Goal: Task Accomplishment & Management: Complete application form

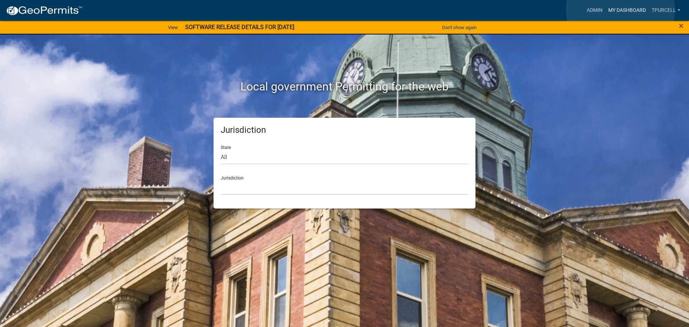
click at [620, 9] on link "My Dashboard" at bounding box center [626, 11] width 43 height 14
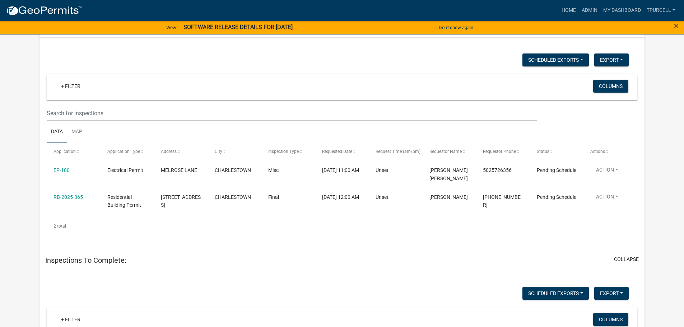
scroll to position [72, 0]
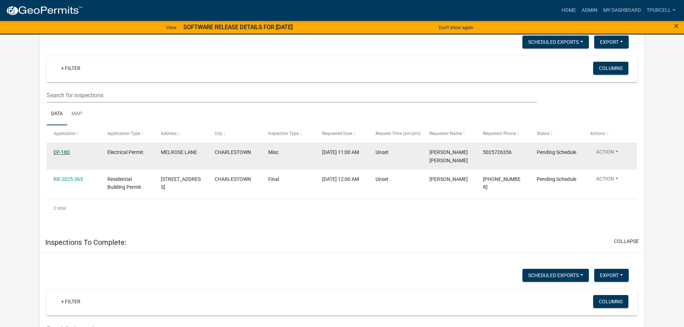
click at [64, 152] on link "EP-180" at bounding box center [61, 152] width 16 height 6
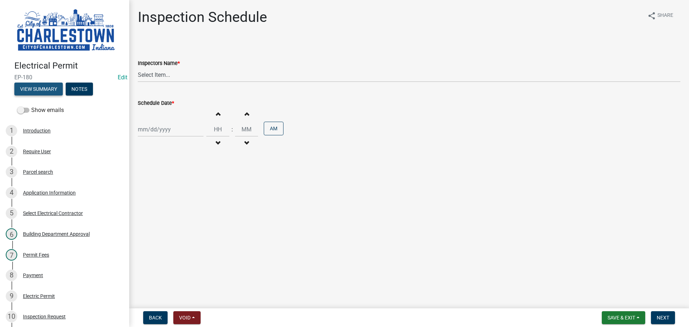
click at [50, 89] on button "View Summary" at bounding box center [38, 89] width 48 height 13
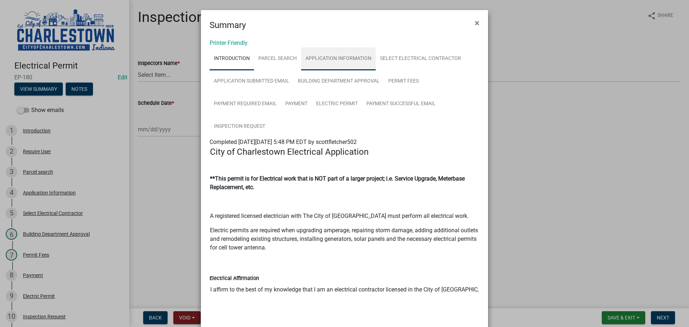
click at [338, 58] on link "Application Information" at bounding box center [338, 58] width 75 height 23
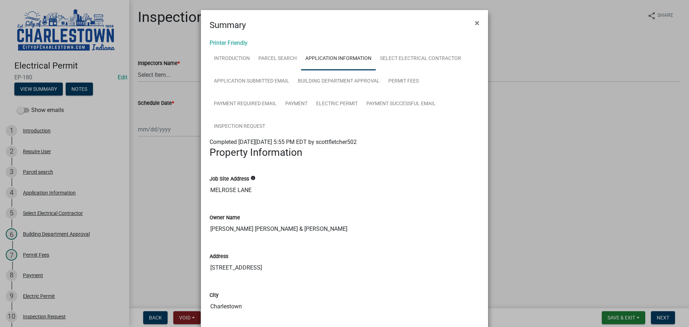
click at [160, 73] on ngb-modal-window "Summary × Printer Friendly Introduction Parcel search Application Information S…" at bounding box center [344, 163] width 689 height 327
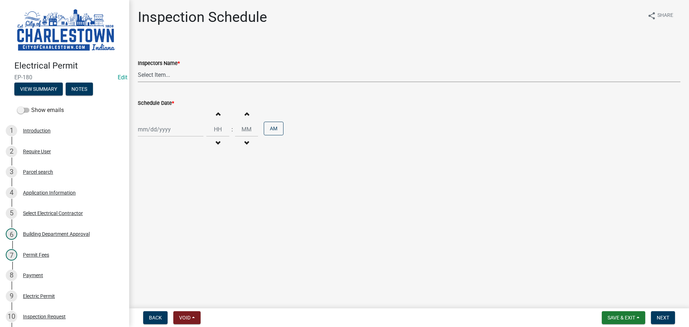
click at [157, 81] on select "Select Item... [PERSON_NAME] ([PERSON_NAME]) [PERSON_NAME] ([PERSON_NAME]) [PER…" at bounding box center [409, 74] width 543 height 15
select select "63e5a778-15f7-4a13-aba2-a6e5541a0fb3"
click at [138, 67] on select "Select Item... [PERSON_NAME] ([PERSON_NAME]) [PERSON_NAME] ([PERSON_NAME]) [PER…" at bounding box center [409, 74] width 543 height 15
select select "9"
select select "2025"
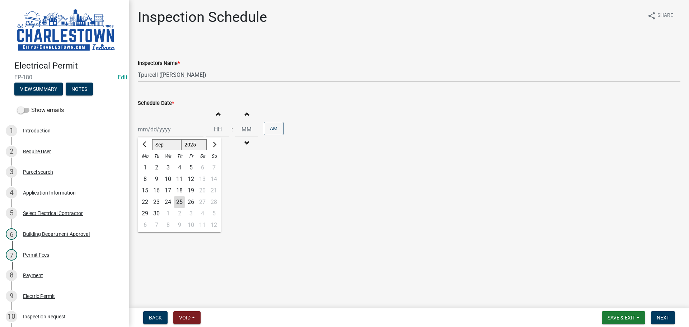
click at [166, 131] on div "[PERSON_NAME] Feb Mar Apr [PERSON_NAME][DATE] Oct Nov [DATE] 1526 1527 1528 152…" at bounding box center [171, 129] width 66 height 15
click at [182, 203] on div "25" at bounding box center [179, 201] width 11 height 11
type input "[DATE]"
click at [216, 112] on span "button" at bounding box center [218, 114] width 4 height 6
type input "01"
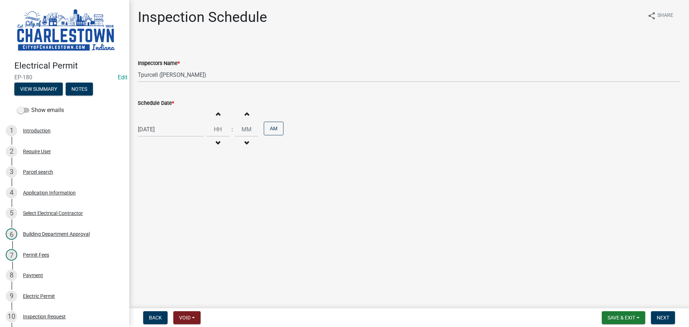
type input "00"
click at [216, 112] on span "button" at bounding box center [218, 114] width 4 height 6
click at [245, 141] on span "button" at bounding box center [247, 143] width 4 height 6
type input "02"
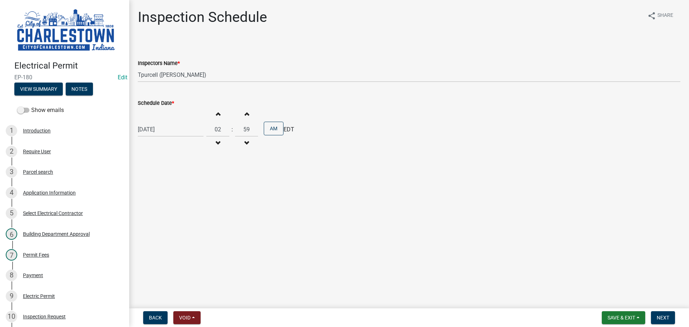
click at [245, 140] on button "Decrement minutes" at bounding box center [246, 143] width 15 height 13
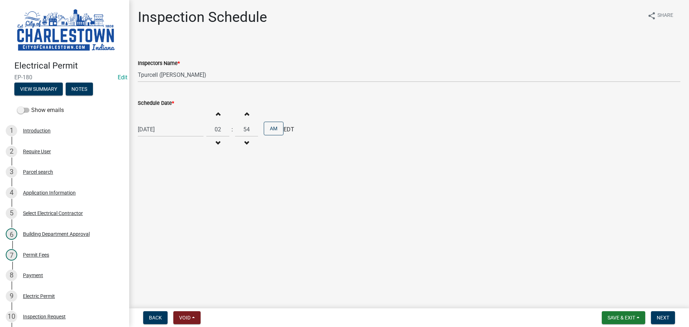
click at [245, 140] on button "Decrement minutes" at bounding box center [246, 143] width 15 height 13
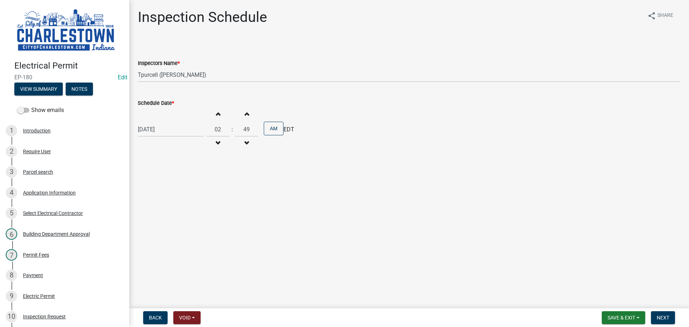
click at [243, 138] on button "Decrement minutes" at bounding box center [246, 143] width 15 height 13
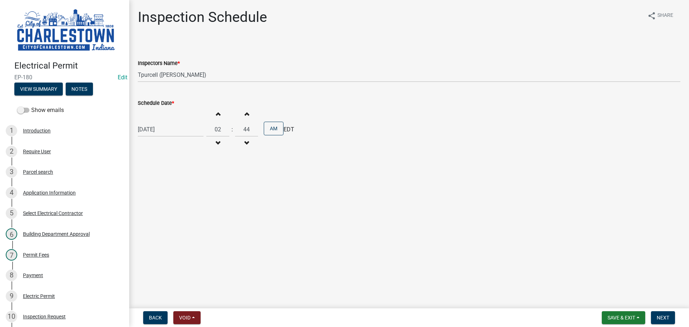
click at [243, 138] on button "Decrement minutes" at bounding box center [246, 143] width 15 height 13
click at [241, 138] on button "Decrement minutes" at bounding box center [246, 143] width 15 height 13
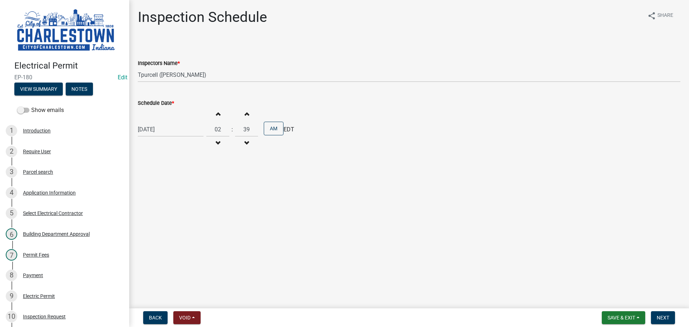
click at [241, 138] on button "Decrement minutes" at bounding box center [246, 143] width 15 height 13
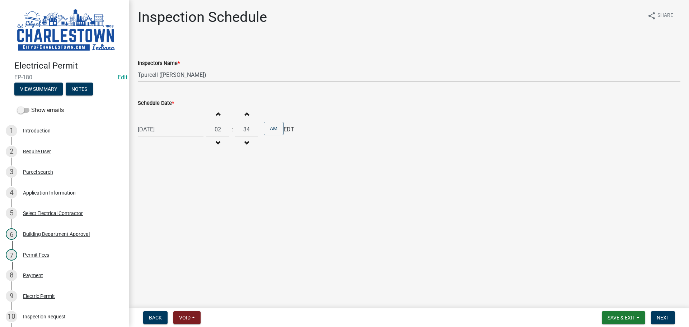
click at [240, 138] on button "Decrement minutes" at bounding box center [246, 143] width 15 height 13
click at [240, 139] on button "Decrement minutes" at bounding box center [246, 143] width 15 height 13
click at [241, 140] on button "Decrement minutes" at bounding box center [246, 143] width 15 height 13
click at [240, 140] on button "Decrement minutes" at bounding box center [246, 143] width 15 height 13
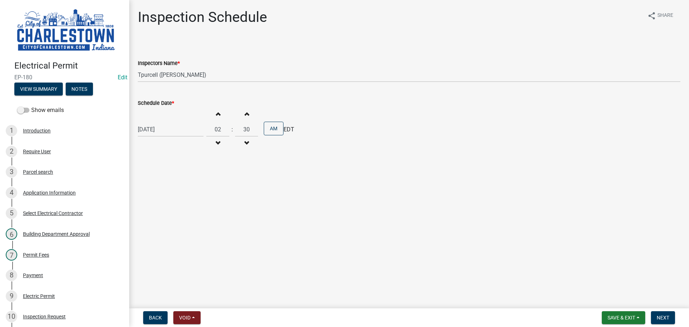
type input "29"
click at [268, 131] on button "AM" at bounding box center [274, 129] width 20 height 14
click at [665, 315] on span "Next" at bounding box center [663, 318] width 13 height 6
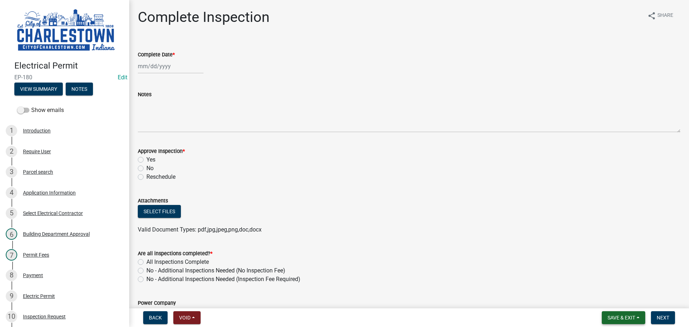
click at [629, 316] on span "Save & Exit" at bounding box center [621, 318] width 28 height 6
click at [616, 299] on button "Save & Exit" at bounding box center [616, 298] width 57 height 17
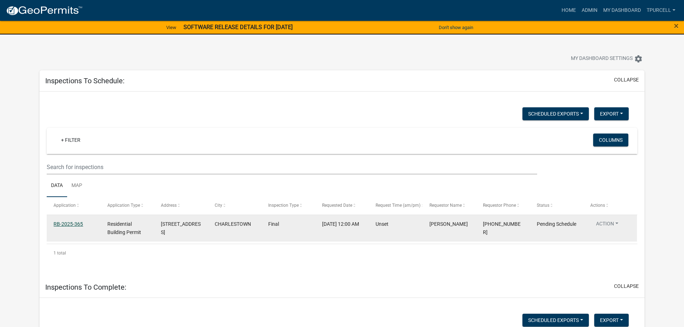
click at [76, 223] on link "RB-2025-365" at bounding box center [67, 224] width 29 height 6
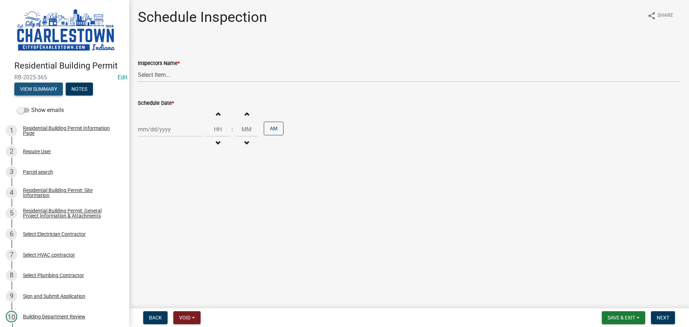
click at [52, 89] on button "View Summary" at bounding box center [38, 89] width 48 height 13
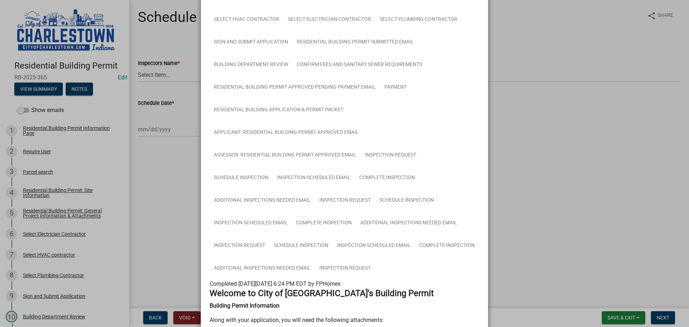
scroll to position [108, 0]
click at [313, 244] on link "Schedule Inspection" at bounding box center [300, 245] width 63 height 23
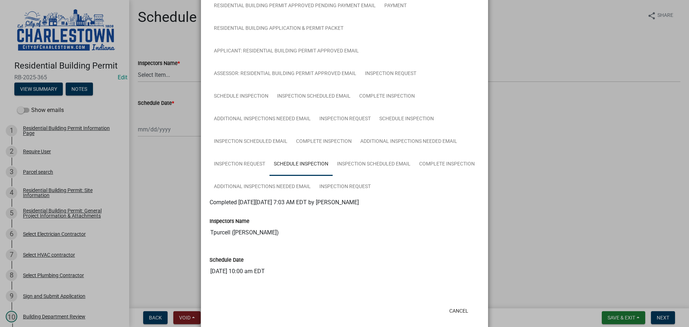
scroll to position [200, 0]
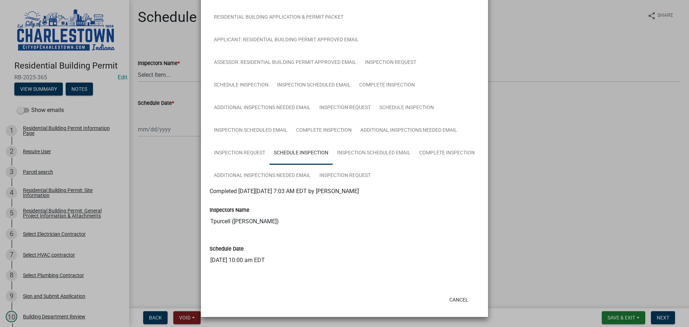
click at [172, 184] on ngb-modal-window "Summary × Printer Friendly Residential Building Permit Information Page Parcel …" at bounding box center [344, 163] width 689 height 327
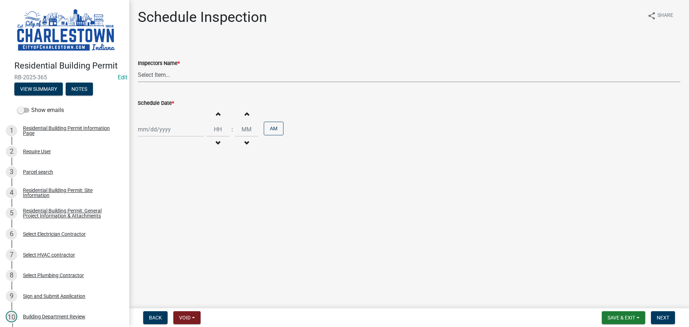
click at [154, 73] on select "Select Item... [PERSON_NAME] ([PERSON_NAME]) [PERSON_NAME] ([PERSON_NAME]) [PER…" at bounding box center [409, 74] width 543 height 15
select select "63e5a778-15f7-4a13-aba2-a6e5541a0fb3"
click at [138, 67] on select "Select Item... [PERSON_NAME] ([PERSON_NAME]) [PERSON_NAME] ([PERSON_NAME]) [PER…" at bounding box center [409, 74] width 543 height 15
click at [154, 130] on div at bounding box center [171, 129] width 66 height 15
select select "9"
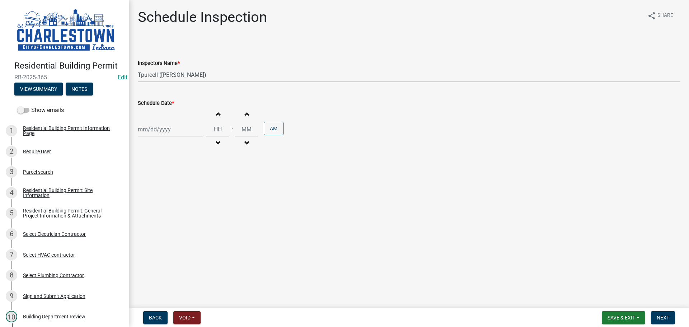
select select "2025"
click at [182, 203] on div "25" at bounding box center [179, 201] width 11 height 11
type input "[DATE]"
click at [216, 113] on span "button" at bounding box center [218, 114] width 4 height 6
type input "01"
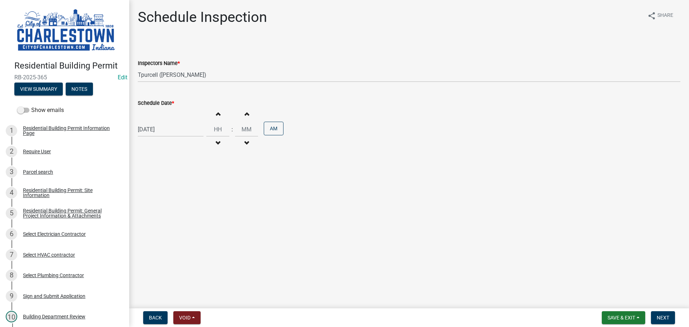
type input "00"
click at [216, 113] on span "button" at bounding box center [218, 114] width 4 height 6
click at [216, 142] on span "button" at bounding box center [218, 143] width 4 height 6
type input "12"
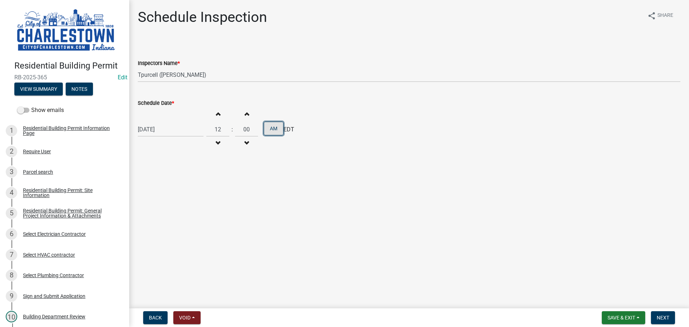
click at [269, 131] on button "AM" at bounding box center [274, 129] width 20 height 14
click at [665, 314] on button "Next" at bounding box center [663, 317] width 24 height 13
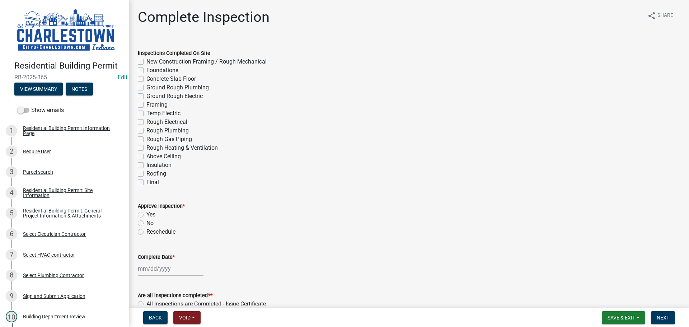
click at [146, 184] on label "Final" at bounding box center [152, 182] width 13 height 9
click at [146, 183] on input "Final" at bounding box center [148, 180] width 5 height 5
checkbox input "true"
checkbox input "false"
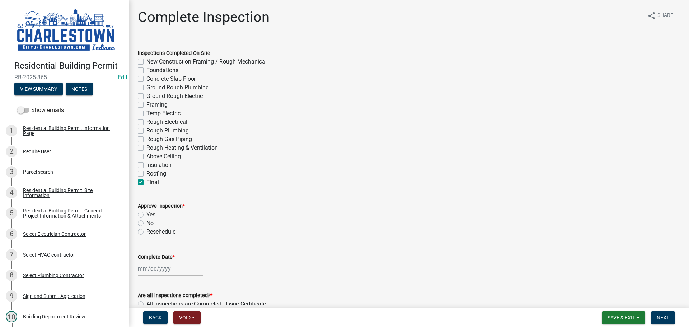
checkbox input "false"
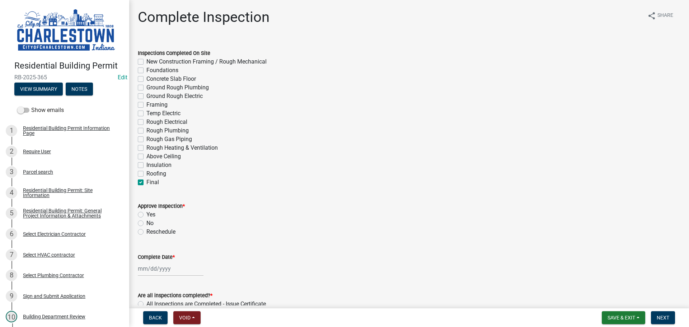
checkbox input "false"
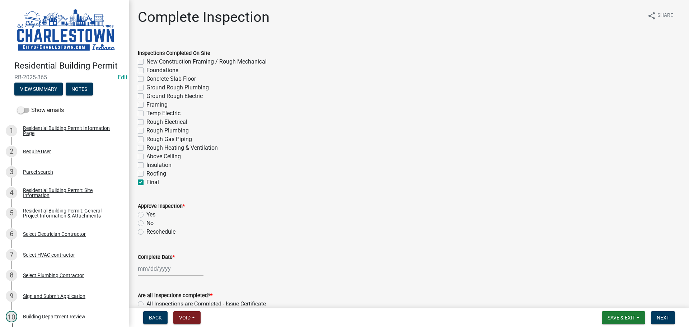
checkbox input "false"
checkbox input "true"
click at [146, 215] on label "Yes" at bounding box center [150, 214] width 9 height 9
click at [146, 215] on input "Yes" at bounding box center [148, 212] width 5 height 5
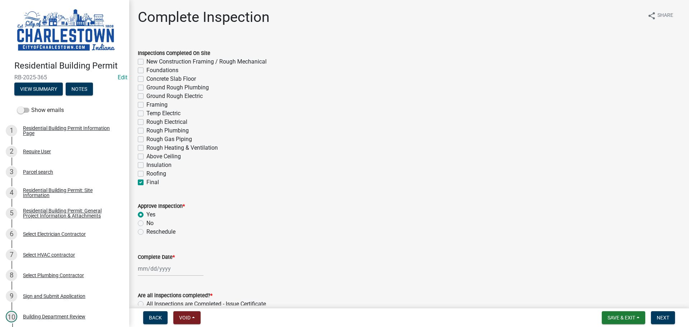
radio input "true"
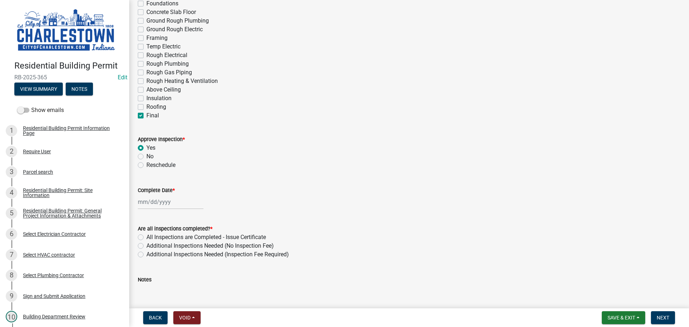
scroll to position [72, 0]
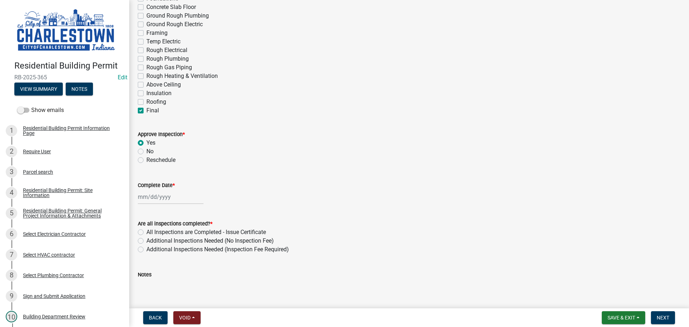
select select "9"
select select "2025"
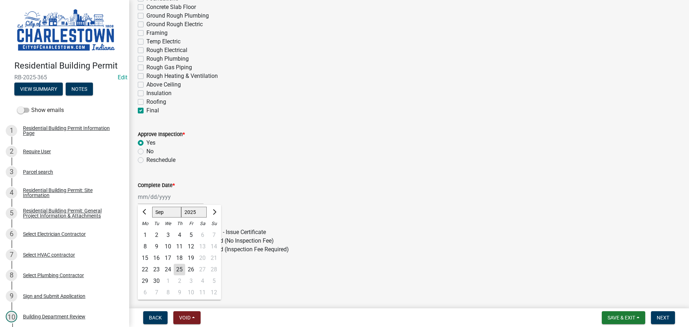
click at [163, 196] on div "[PERSON_NAME] Feb Mar Apr [PERSON_NAME][DATE] Oct Nov [DATE] 1526 1527 1528 152…" at bounding box center [171, 196] width 66 height 15
click at [178, 269] on div "25" at bounding box center [179, 269] width 11 height 11
type input "[DATE]"
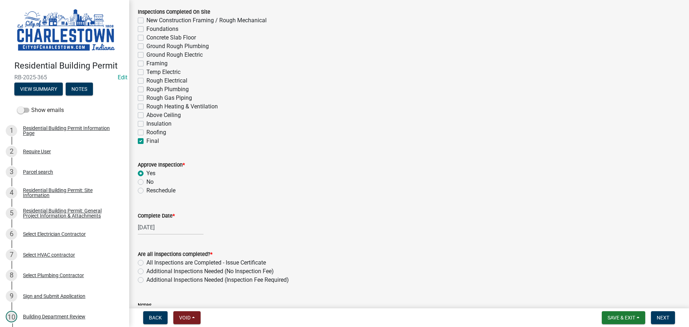
scroll to position [36, 0]
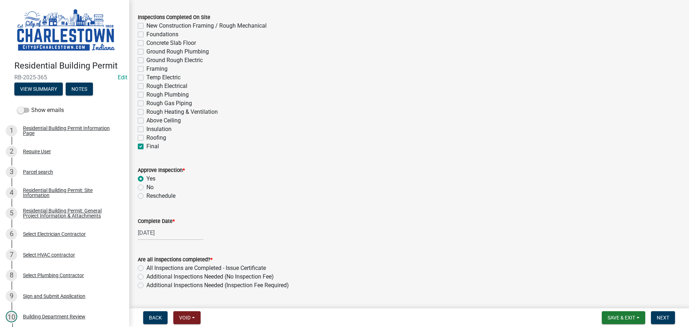
click at [146, 145] on label "Final" at bounding box center [152, 146] width 13 height 9
click at [146, 145] on input "Final" at bounding box center [148, 144] width 5 height 5
checkbox input "false"
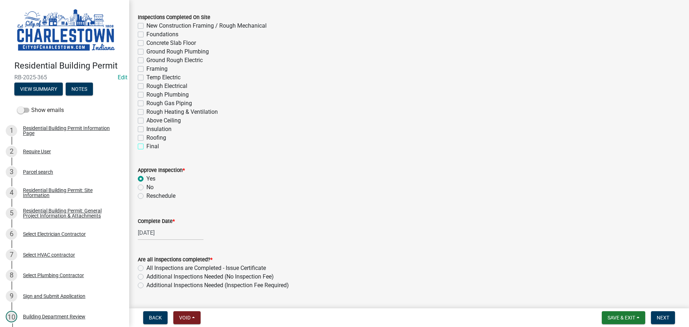
checkbox input "false"
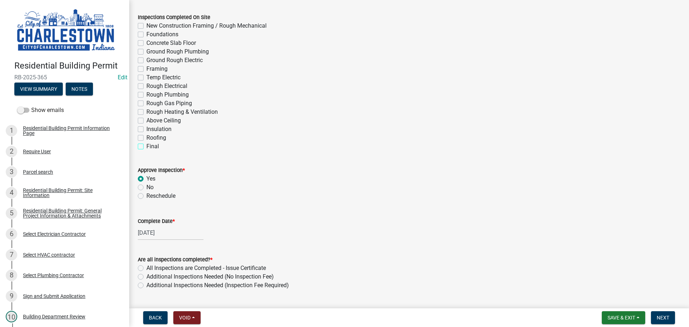
checkbox input "false"
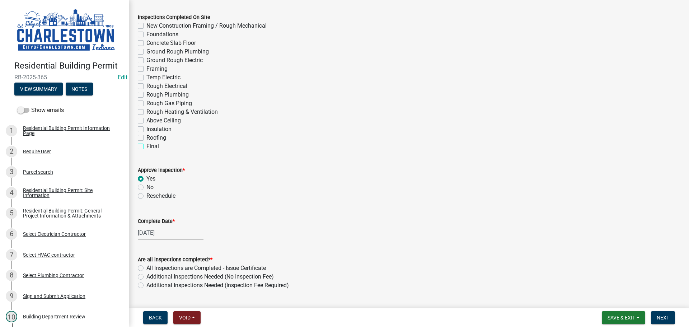
checkbox input "false"
click at [146, 180] on label "Yes" at bounding box center [150, 178] width 9 height 9
click at [146, 179] on input "Yes" at bounding box center [148, 176] width 5 height 5
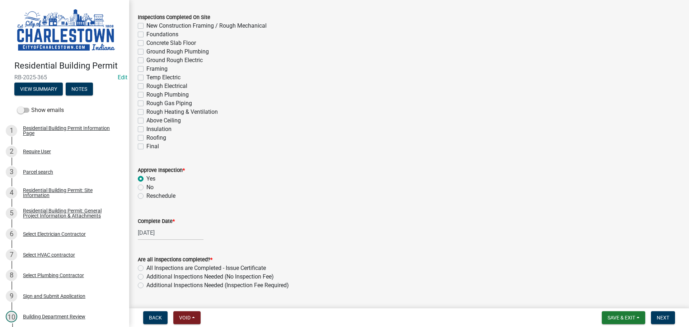
click at [146, 178] on label "Yes" at bounding box center [150, 178] width 9 height 9
click at [146, 178] on input "Yes" at bounding box center [148, 176] width 5 height 5
click at [620, 315] on span "Save & Exit" at bounding box center [621, 318] width 28 height 6
click at [613, 299] on button "Save & Exit" at bounding box center [616, 298] width 57 height 17
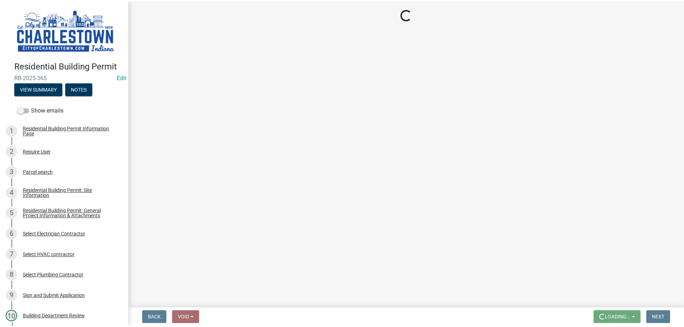
scroll to position [0, 0]
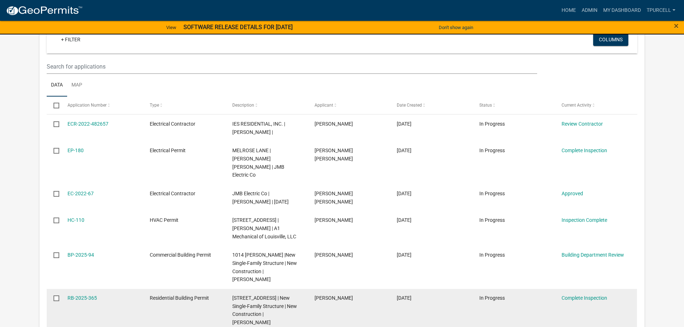
scroll to position [431, 0]
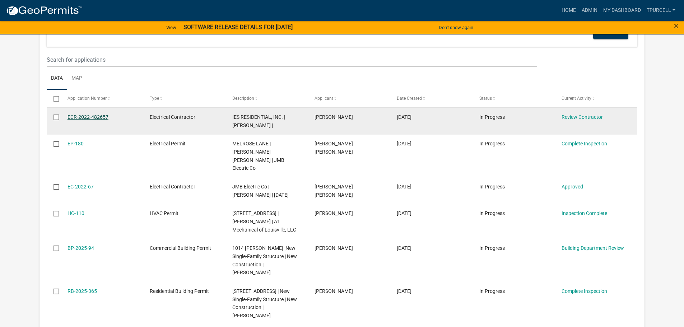
click at [90, 120] on link "ECR-2022-482657" at bounding box center [87, 117] width 41 height 6
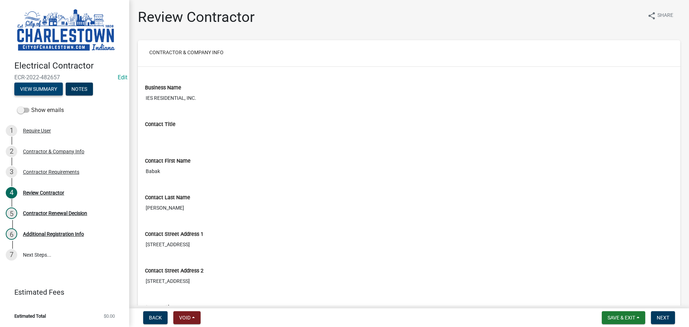
click at [55, 93] on button "View Summary" at bounding box center [38, 89] width 48 height 13
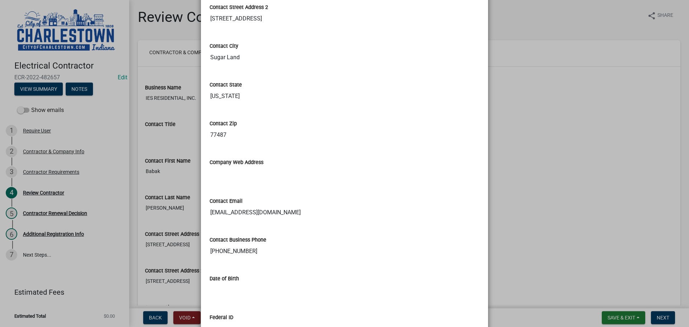
scroll to position [279, 0]
click at [546, 128] on ngb-modal-window "Summary × Printer Friendly Contractor & Company Info Contractor Requirements No…" at bounding box center [344, 163] width 689 height 327
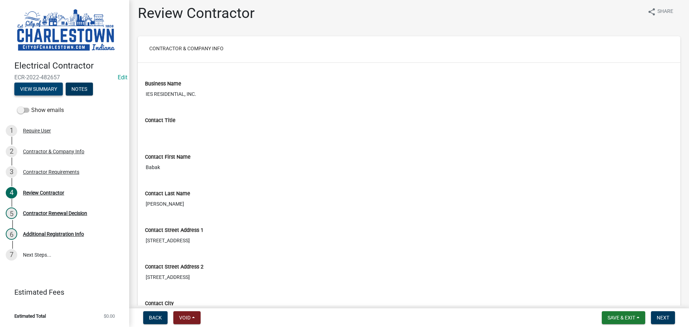
scroll to position [0, 0]
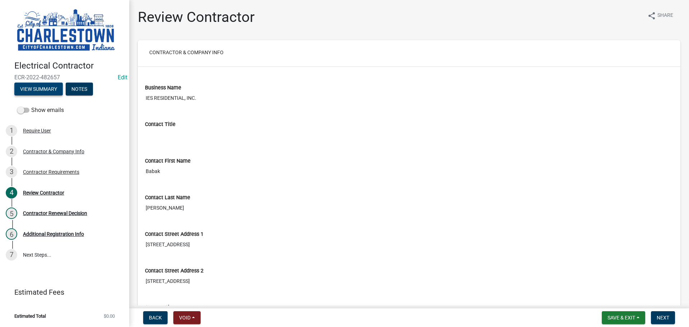
click at [44, 88] on button "View Summary" at bounding box center [38, 89] width 48 height 13
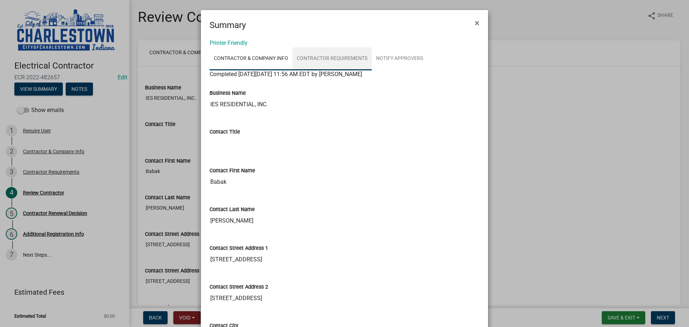
click at [350, 59] on link "Contractor Requirements" at bounding box center [331, 58] width 79 height 23
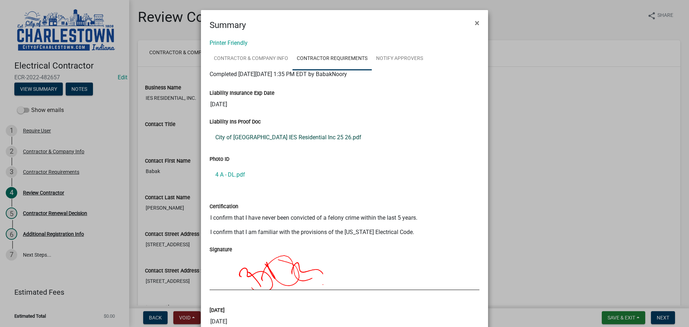
click at [285, 137] on link "City of [GEOGRAPHIC_DATA] IES Residential Inc 25 26.pdf" at bounding box center [345, 137] width 270 height 17
click at [238, 175] on link "4 A - DL.pdf" at bounding box center [345, 174] width 270 height 17
click at [262, 57] on link "Contractor & Company Info" at bounding box center [251, 58] width 83 height 23
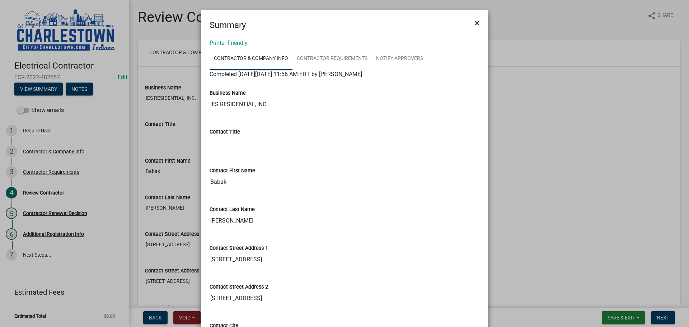
click at [475, 25] on span "×" at bounding box center [477, 23] width 5 height 10
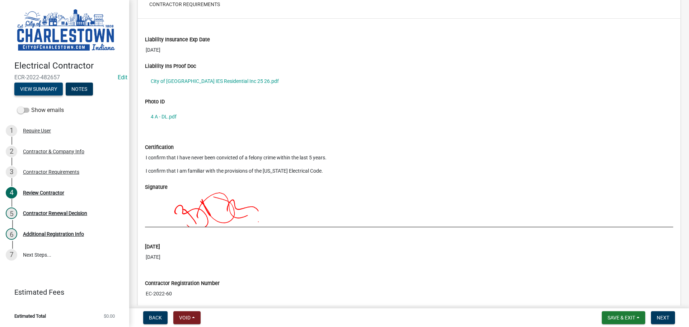
scroll to position [608, 0]
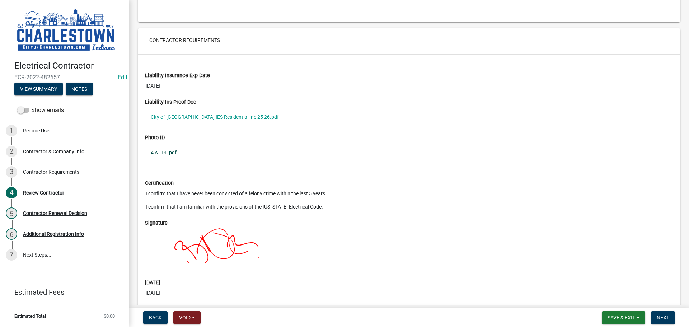
click at [170, 153] on link "4 A - DL.pdf" at bounding box center [409, 152] width 528 height 17
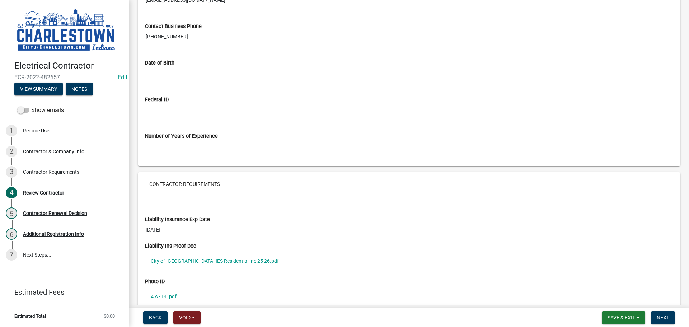
scroll to position [464, 0]
click at [657, 316] on span "Next" at bounding box center [663, 318] width 13 height 6
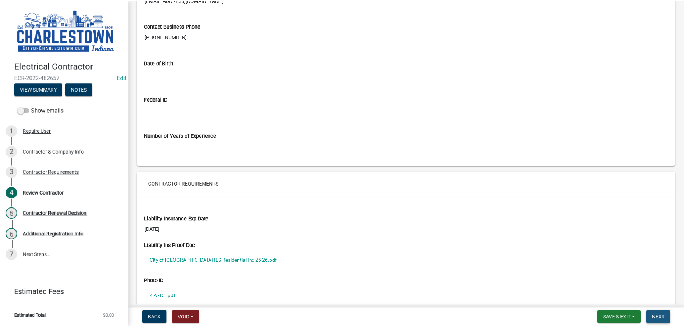
scroll to position [0, 0]
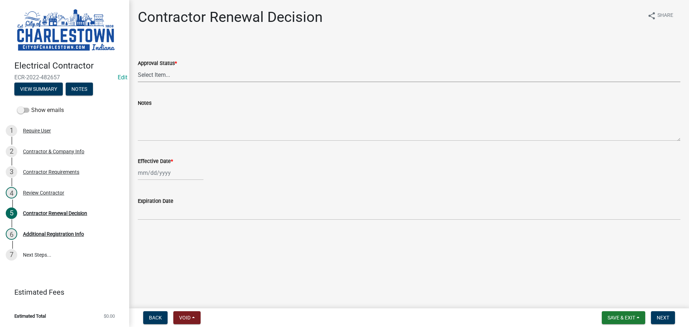
click at [168, 76] on select "Select Item... Approved Denied" at bounding box center [409, 74] width 543 height 15
click at [138, 67] on select "Select Item... Approved Denied" at bounding box center [409, 74] width 543 height 15
select select "e500317b-0bbf-4cae-a509-e27c42e3eb24"
click at [159, 107] on div "Notes" at bounding box center [409, 103] width 543 height 9
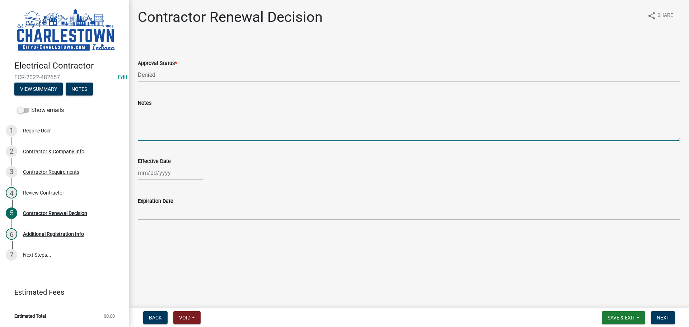
click at [150, 109] on textarea "Notes" at bounding box center [409, 124] width 543 height 34
type textarea "n"
click at [193, 117] on textarea "Information not complet" at bounding box center [409, 124] width 543 height 34
click at [268, 116] on textarea "Information not complete DOB and years of expriance" at bounding box center [409, 124] width 543 height 34
type textarea "Information not complete DOB and years of experience"
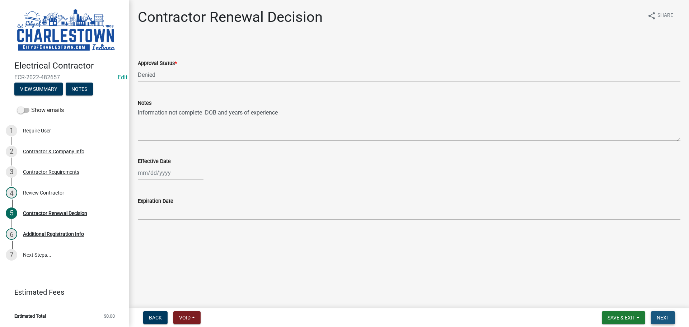
click at [662, 317] on span "Next" at bounding box center [663, 318] width 13 height 6
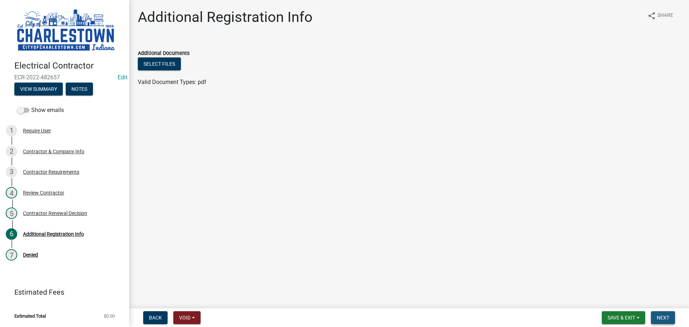
click at [665, 319] on span "Next" at bounding box center [663, 318] width 13 height 6
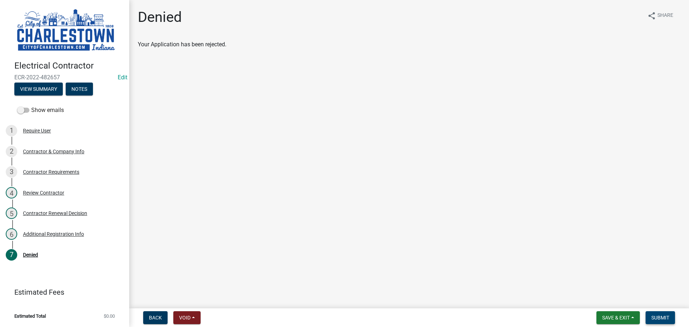
click at [663, 316] on span "Submit" at bounding box center [660, 318] width 18 height 6
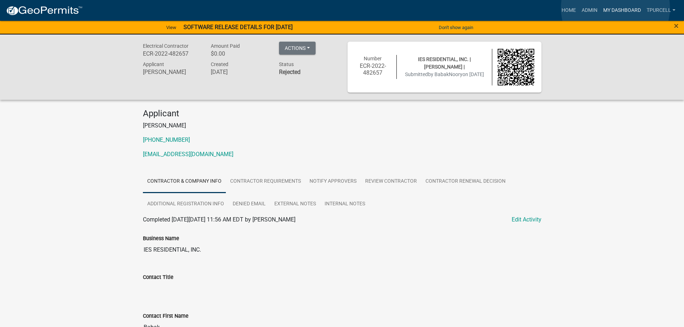
click at [615, 8] on link "My Dashboard" at bounding box center [621, 11] width 43 height 14
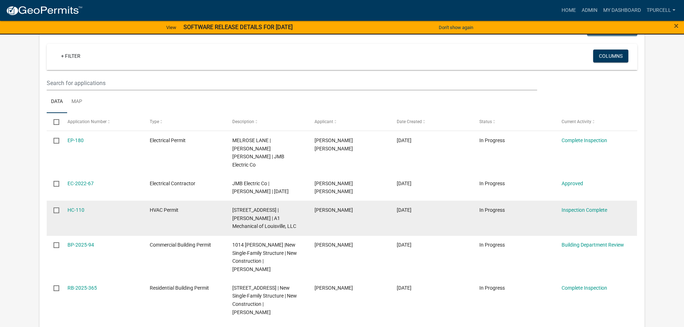
scroll to position [420, 0]
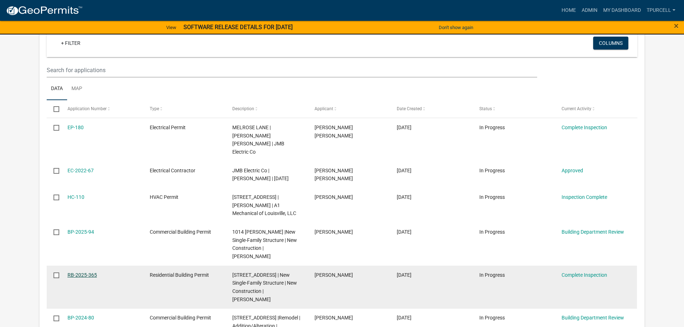
click at [86, 272] on link "RB-2025-365" at bounding box center [81, 275] width 29 height 6
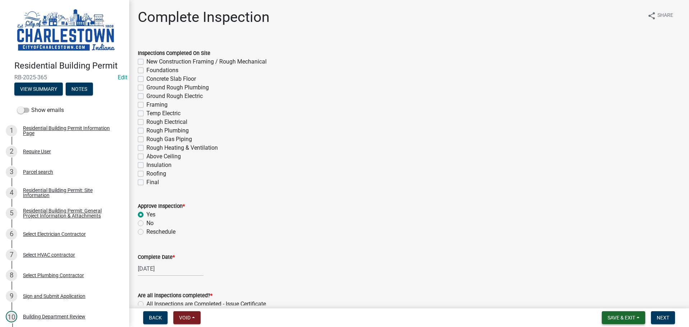
click at [625, 315] on span "Save & Exit" at bounding box center [621, 318] width 28 height 6
click at [618, 300] on button "Save & Exit" at bounding box center [616, 298] width 57 height 17
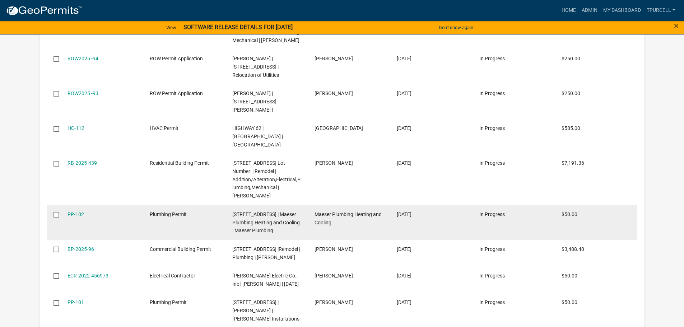
scroll to position [1324, 0]
